Goal: Communication & Community: Answer question/provide support

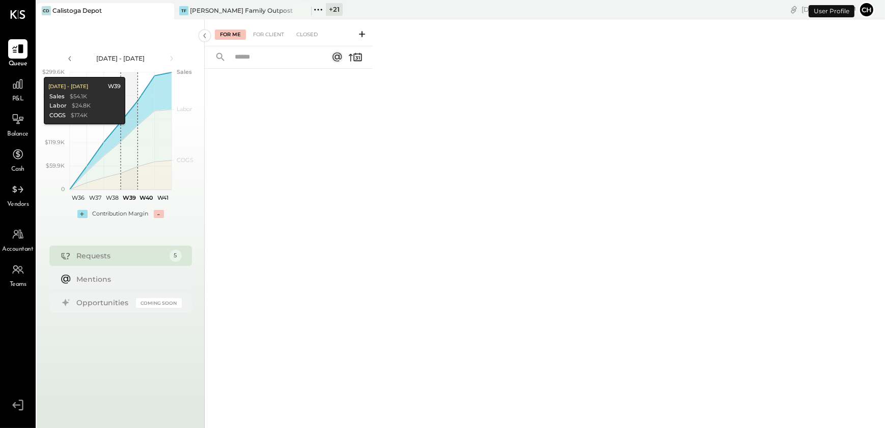
click at [869, 4] on button "Ch" at bounding box center [867, 10] width 16 height 16
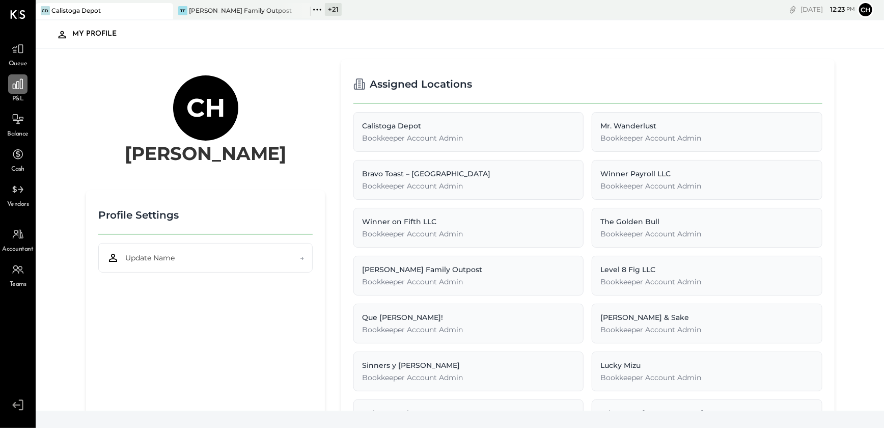
click at [20, 90] on icon at bounding box center [17, 83] width 13 height 13
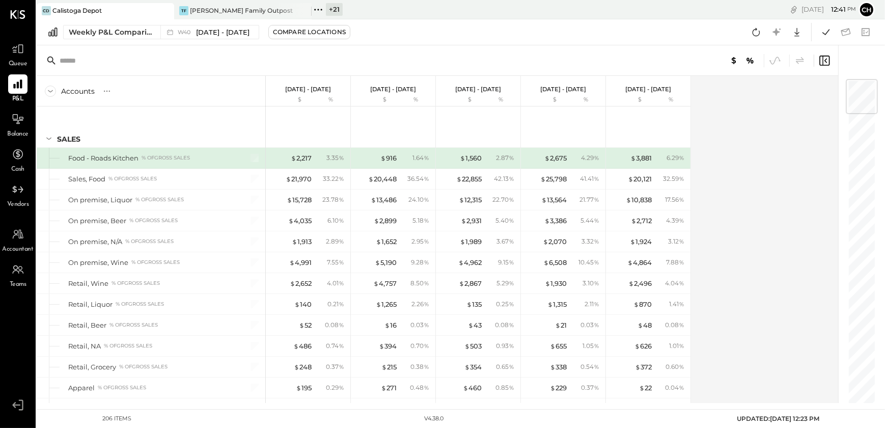
drag, startPoint x: 318, startPoint y: 10, endPoint x: 316, endPoint y: 26, distance: 15.9
click at [318, 10] on icon at bounding box center [318, 10] width 2 height 2
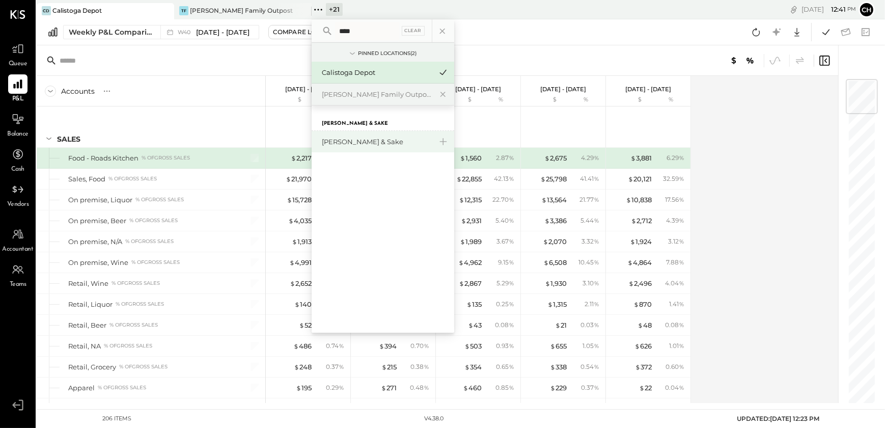
type input "****"
click at [358, 147] on div "[PERSON_NAME] & Sake" at bounding box center [383, 141] width 143 height 21
click at [362, 140] on div "[PERSON_NAME] & Sake" at bounding box center [377, 142] width 110 height 10
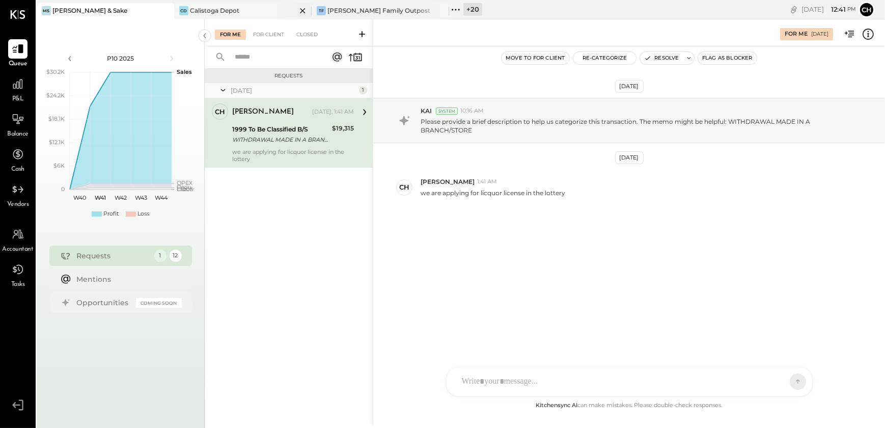
click at [205, 12] on div "Calistoga Depot" at bounding box center [214, 10] width 49 height 9
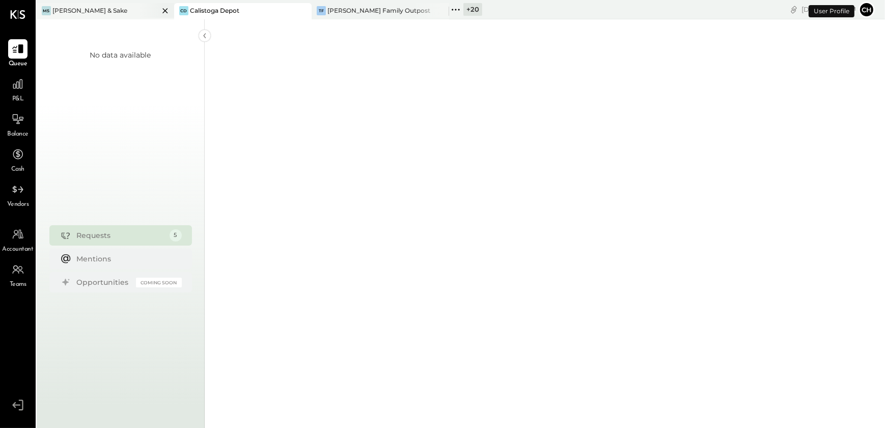
click at [76, 10] on div "[PERSON_NAME] & Sake" at bounding box center [89, 10] width 75 height 9
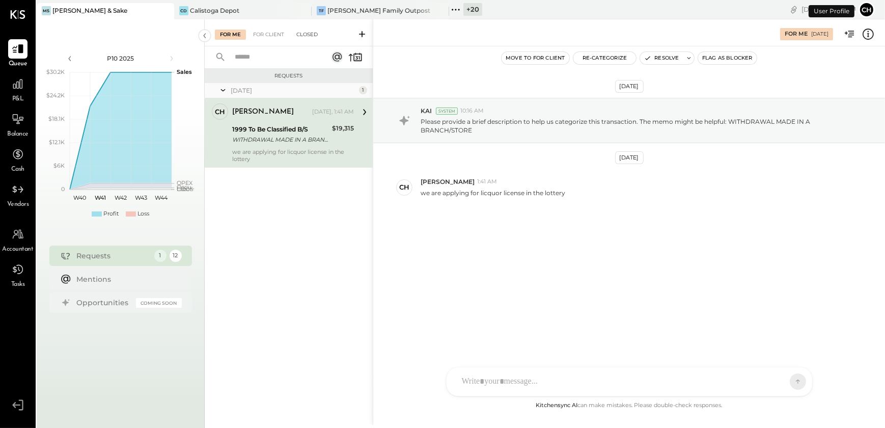
click at [306, 35] on div "Closed" at bounding box center [307, 35] width 32 height 10
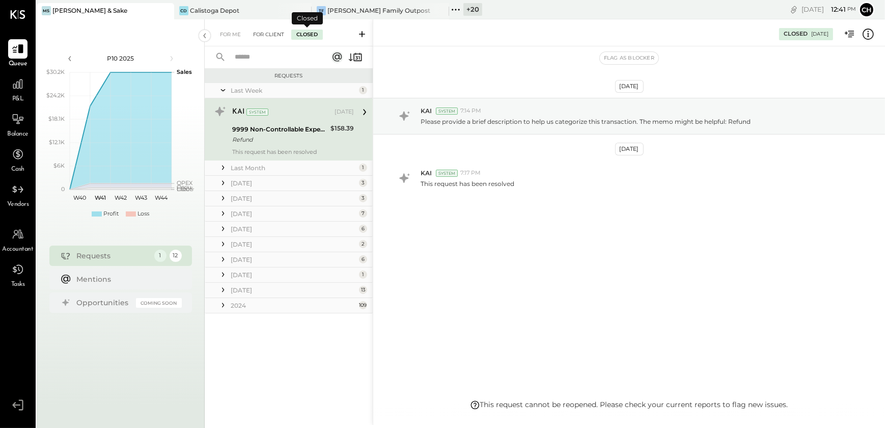
click at [280, 36] on div "For Client" at bounding box center [268, 35] width 41 height 10
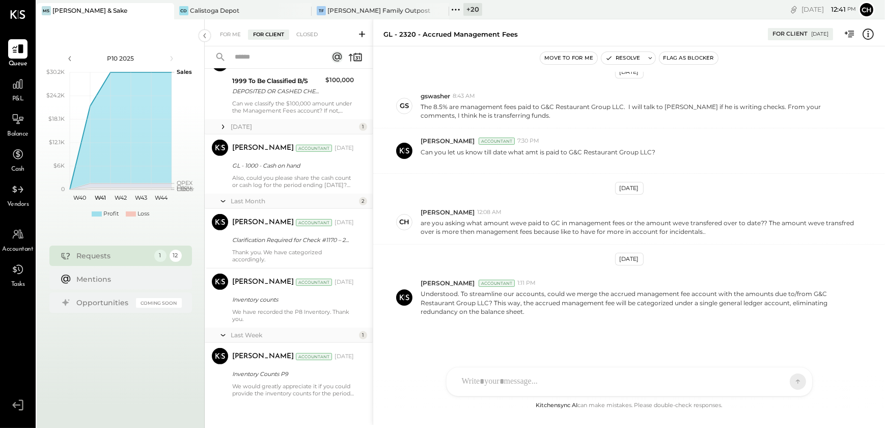
scroll to position [558, 0]
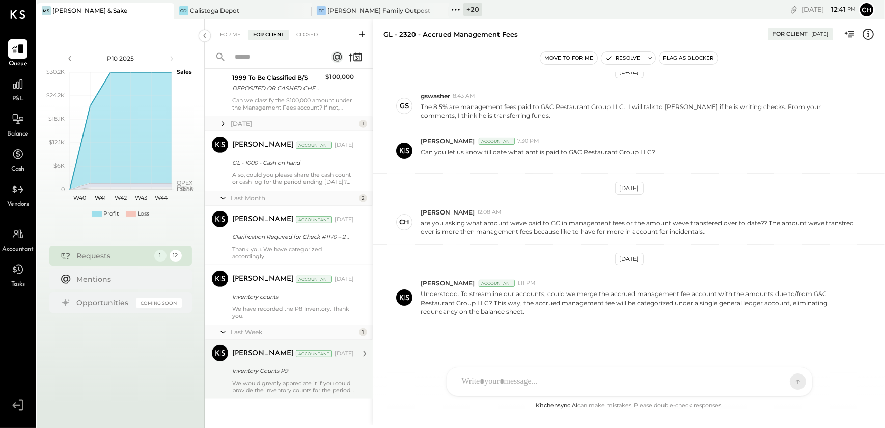
click at [277, 377] on div "[PERSON_NAME] Accountant [DATE] Inventory Counts P9 We would greatly appreciate…" at bounding box center [293, 369] width 122 height 49
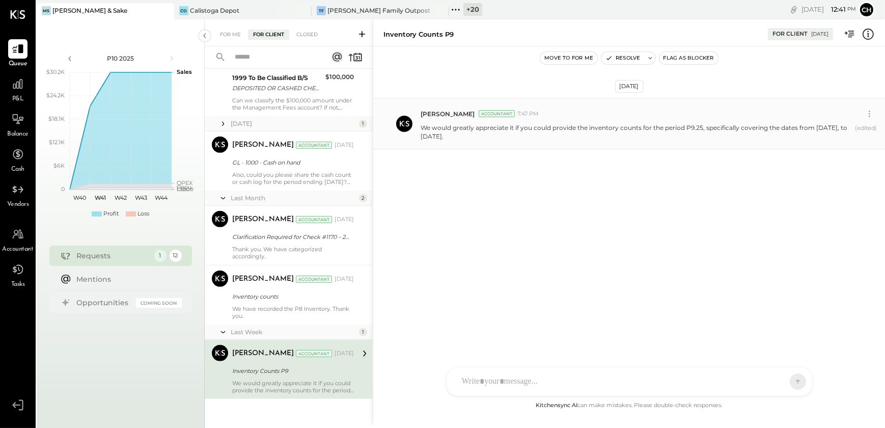
click at [433, 126] on p "We would greatly appreciate it if you could provide the inventory counts for th…" at bounding box center [636, 131] width 430 height 17
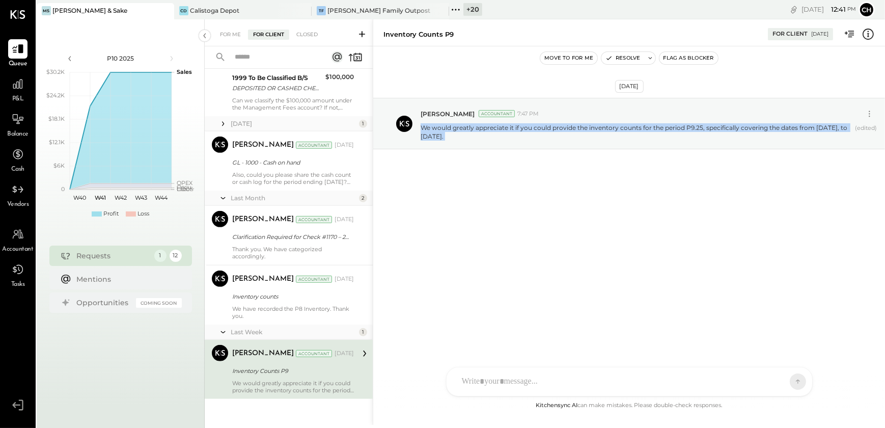
copy p "We would greatly appreciate it if you could provide the inventory counts for th…"
click at [482, 377] on div at bounding box center [620, 381] width 327 height 22
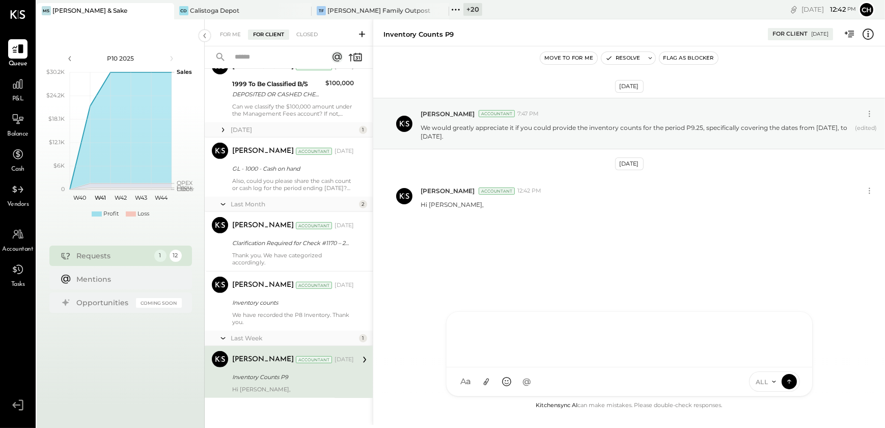
scroll to position [551, 0]
click at [871, 188] on icon at bounding box center [869, 190] width 11 height 11
click at [839, 223] on button "Delete Message..." at bounding box center [842, 224] width 69 height 17
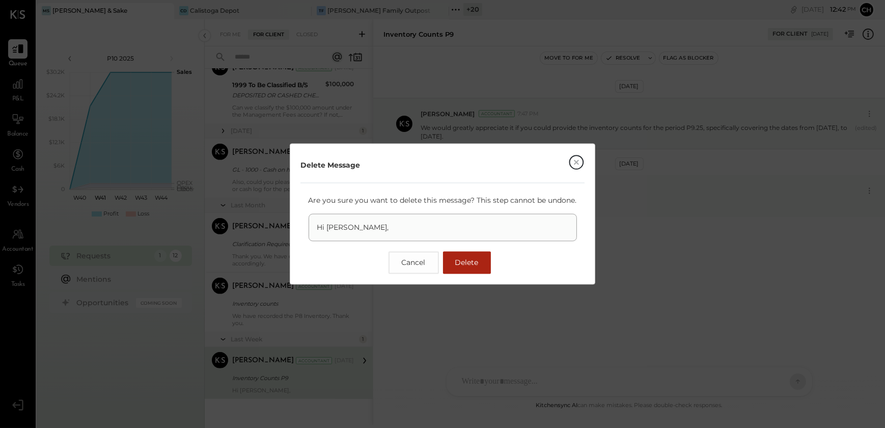
click at [473, 262] on span "Delete" at bounding box center [466, 262] width 23 height 9
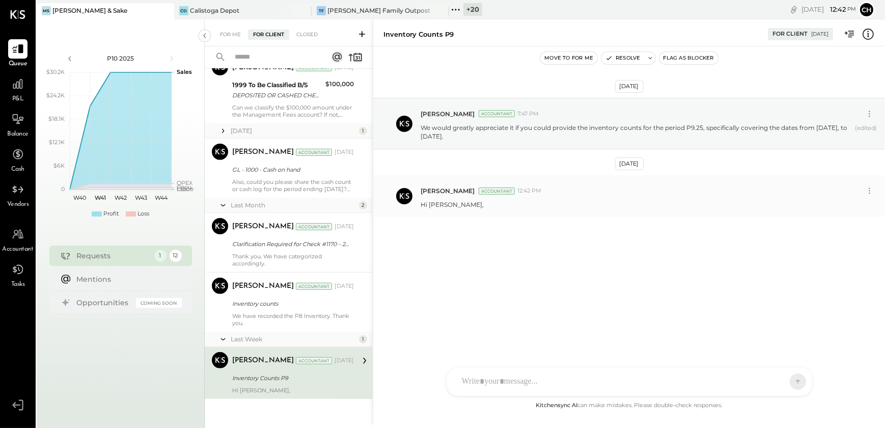
scroll to position [558, 0]
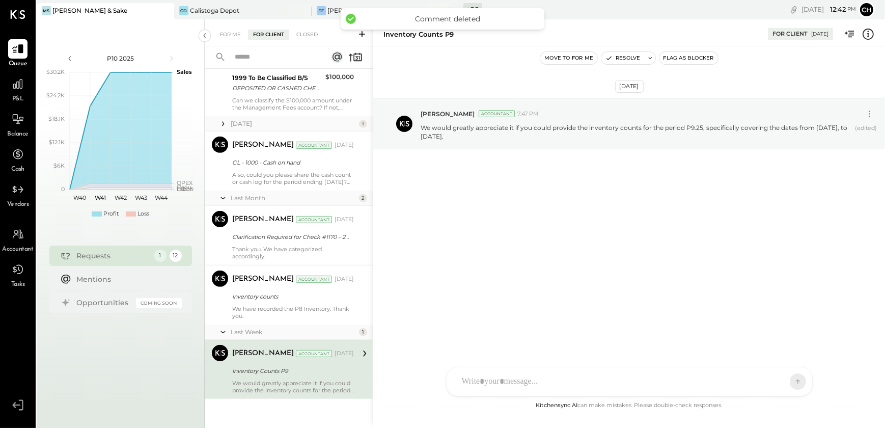
click at [513, 382] on div at bounding box center [620, 381] width 327 height 22
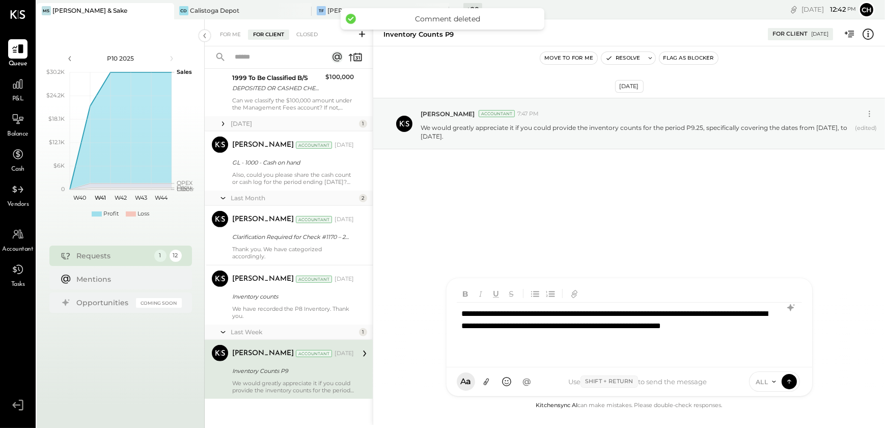
click at [472, 315] on div "**********" at bounding box center [629, 332] width 344 height 59
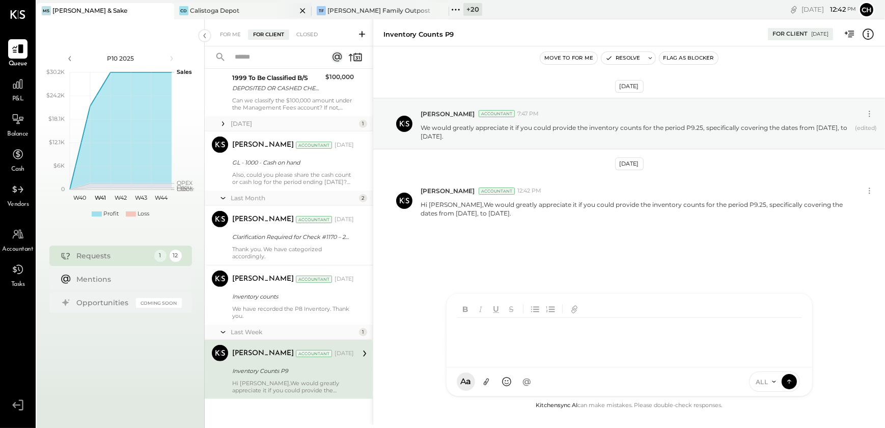
click at [303, 10] on icon at bounding box center [302, 11] width 13 height 12
